Goal: Information Seeking & Learning: Check status

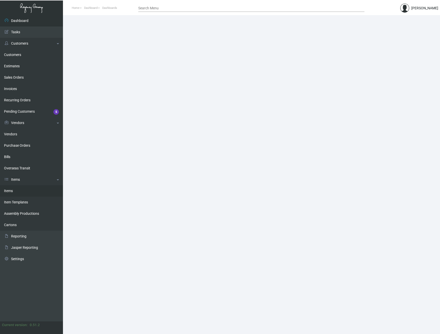
click at [9, 190] on link "Items" at bounding box center [31, 190] width 63 height 11
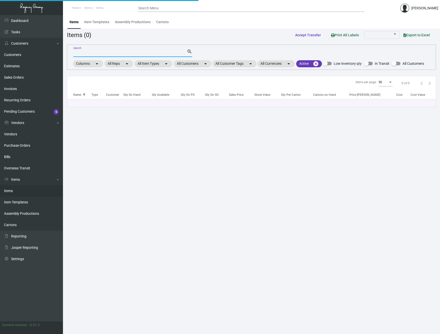
click at [118, 54] on input "Search" at bounding box center [130, 53] width 114 height 4
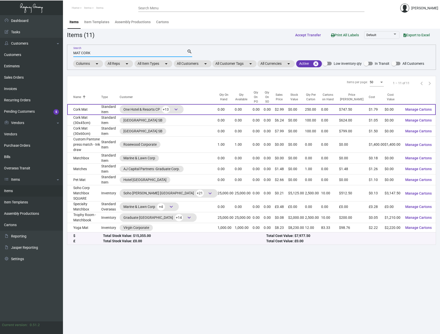
type input "MAT CORK"
click at [79, 104] on td "Cork Mat" at bounding box center [84, 109] width 34 height 11
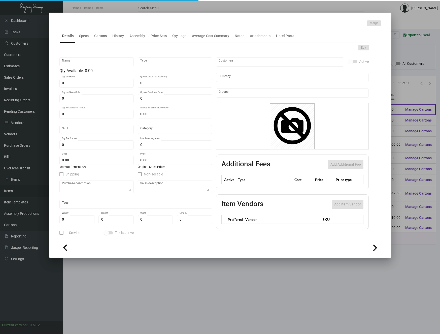
type input "Cork Mat"
type input "Standard Item"
type input "$ 1.45"
type input "1H-TO-Ashtray-92"
type input "Standard"
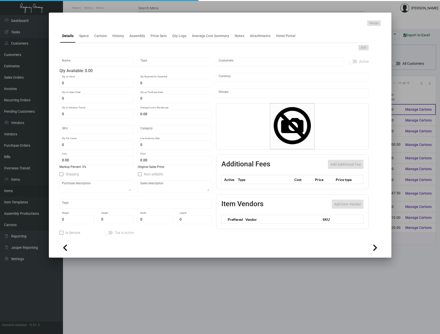
type input "250"
type input "$ 1.79"
type input "$ 2.99"
checkbox input "true"
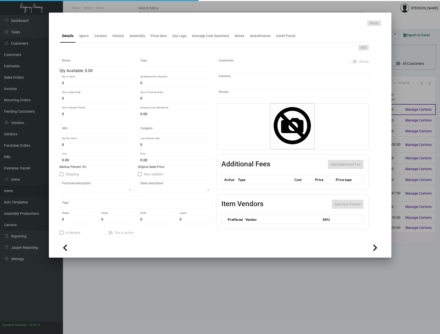
type input "United States Dollar $"
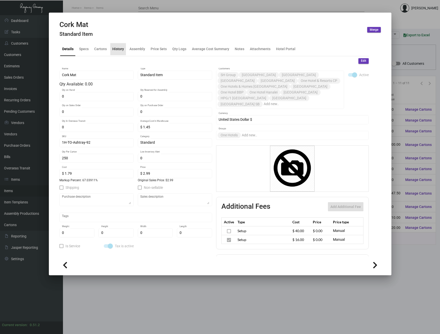
click at [120, 50] on div "History" at bounding box center [118, 48] width 12 height 5
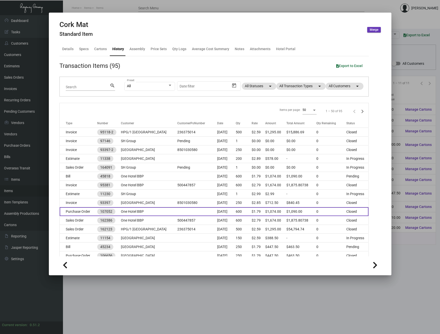
click at [88, 210] on td "Purchase Order" at bounding box center [79, 211] width 38 height 9
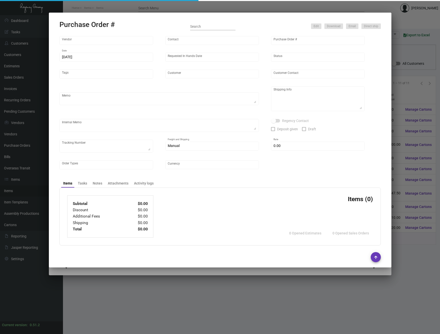
type input "Americanna Co"
type input "[PERSON_NAME]"
type input "107052"
type input "[DATE]"
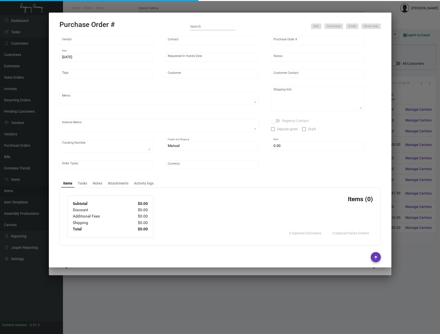
type input "One Hotel BBP"
type input "[PERSON_NAME]"
type textarea "Repeat Previous Purchase Order #106656.Pricing per Jack.BLIND Ship via UPS Grou…"
type textarea "[GEOGRAPHIC_DATA][PERSON_NAME] BBP [STREET_ADDRESS][PERSON_NAME]"
type input "$ 0.00"
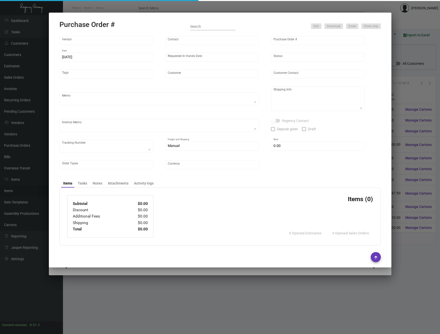
type input "United States Dollar $"
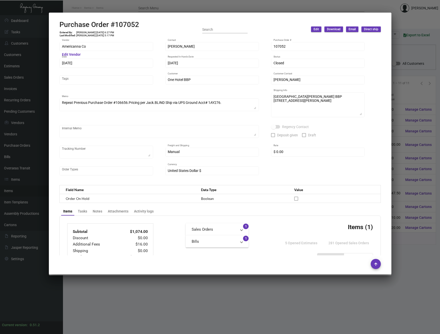
click at [278, 297] on div at bounding box center [220, 167] width 440 height 334
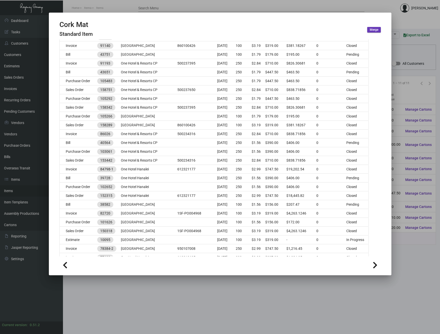
scroll to position [264, 0]
